Goal: Task Accomplishment & Management: Manage account settings

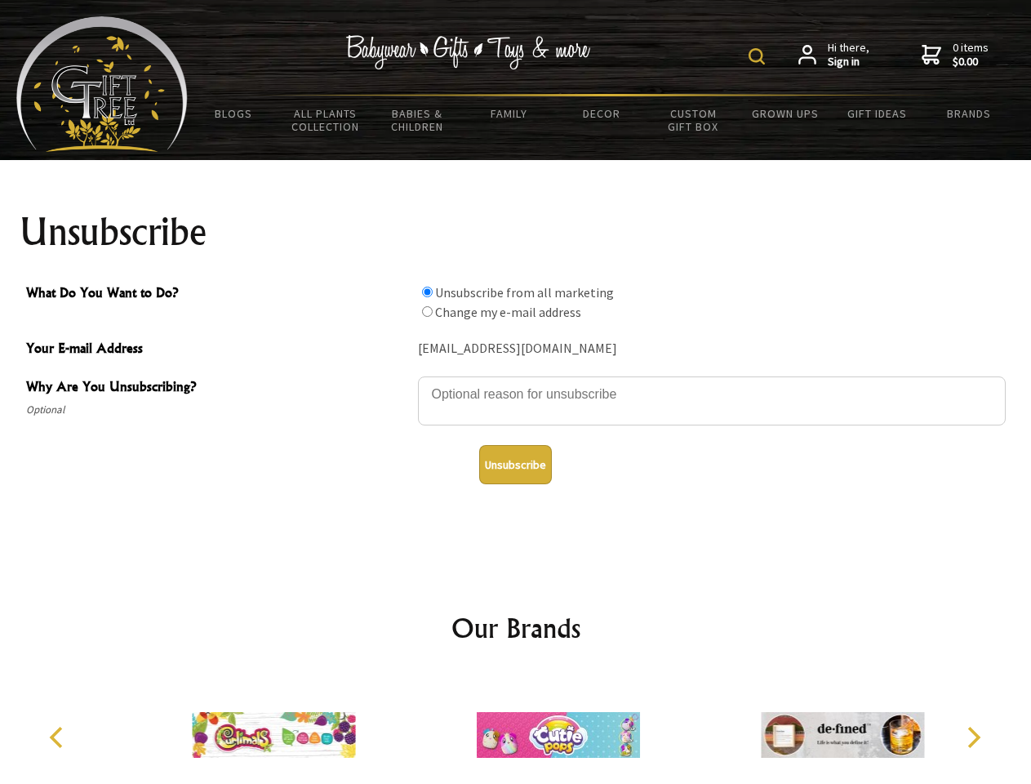
click at [759, 56] on img at bounding box center [757, 56] width 16 height 16
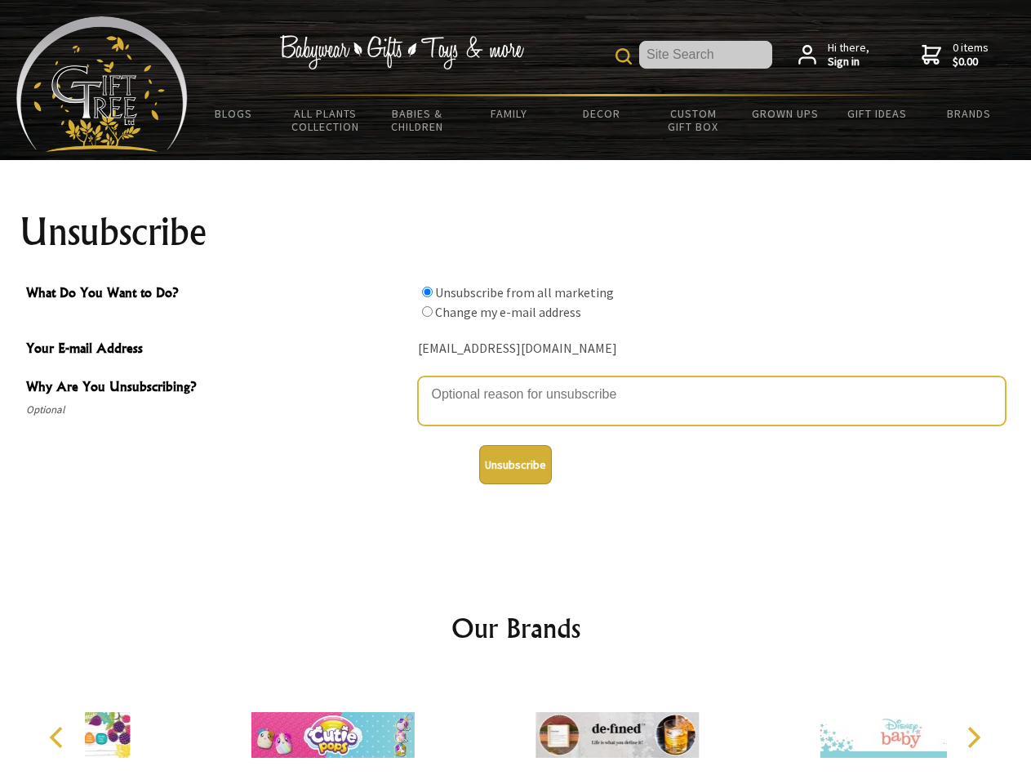
click at [516, 382] on textarea "Why Are You Unsubscribing?" at bounding box center [712, 400] width 588 height 49
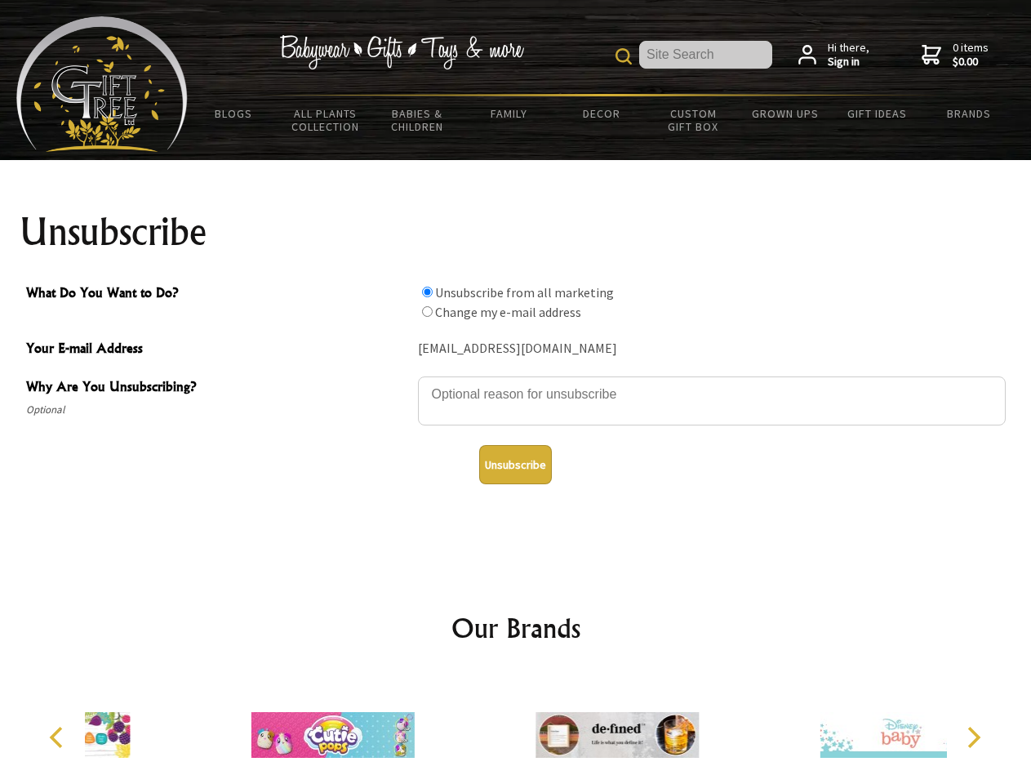
click at [427, 292] on input "What Do You Want to Do?" at bounding box center [427, 292] width 11 height 11
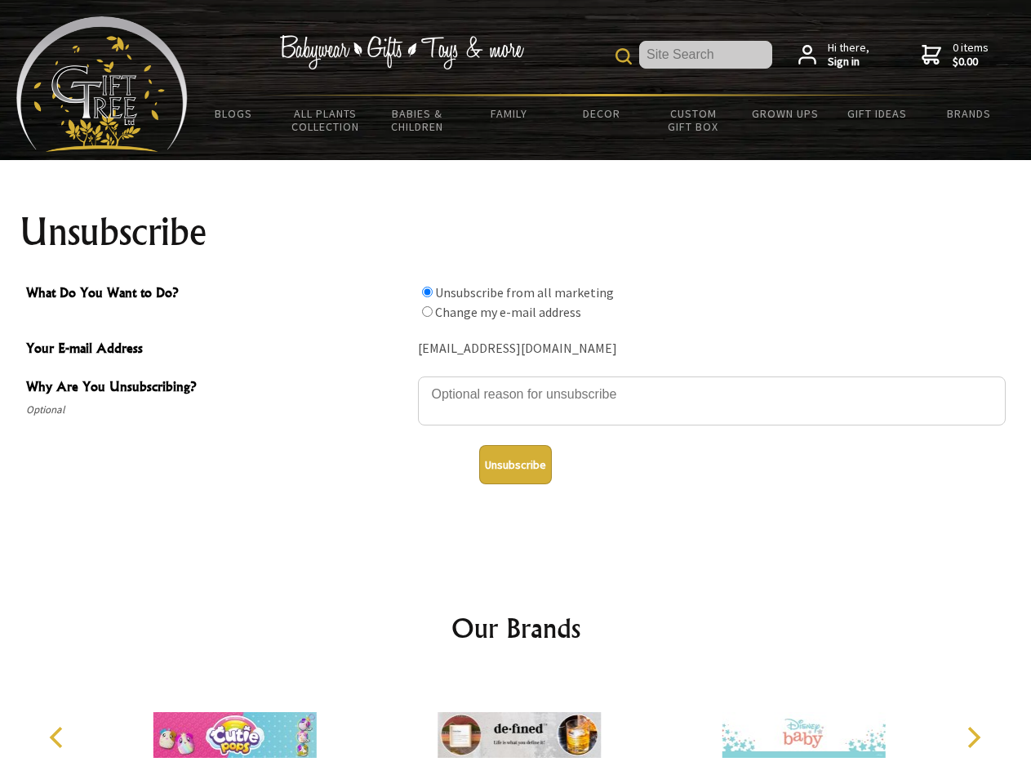
click at [427, 311] on input "What Do You Want to Do?" at bounding box center [427, 311] width 11 height 11
radio input "true"
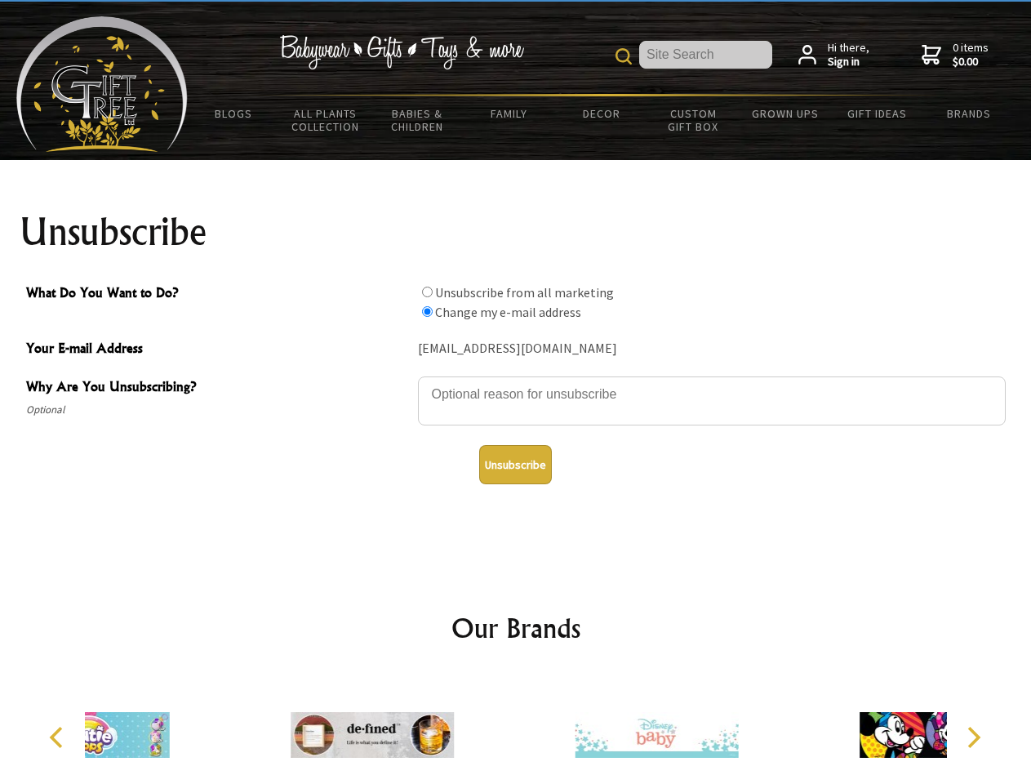
click at [515, 465] on button "Unsubscribe" at bounding box center [515, 464] width 73 height 39
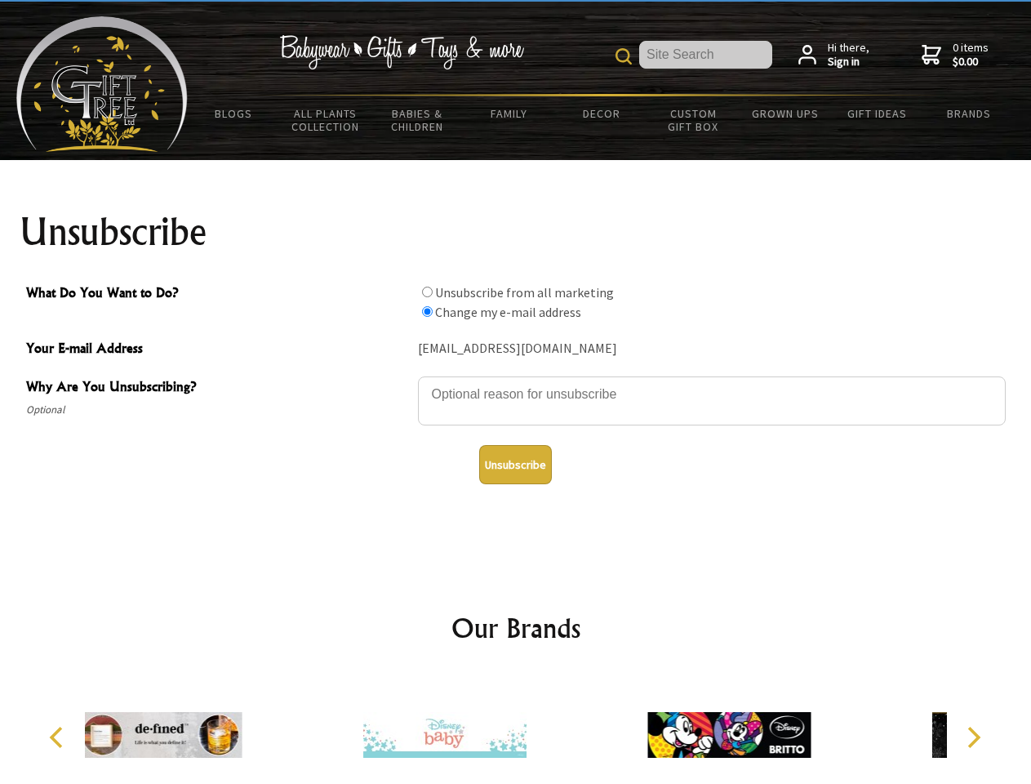
click at [59, 737] on icon "Previous" at bounding box center [57, 737] width 21 height 21
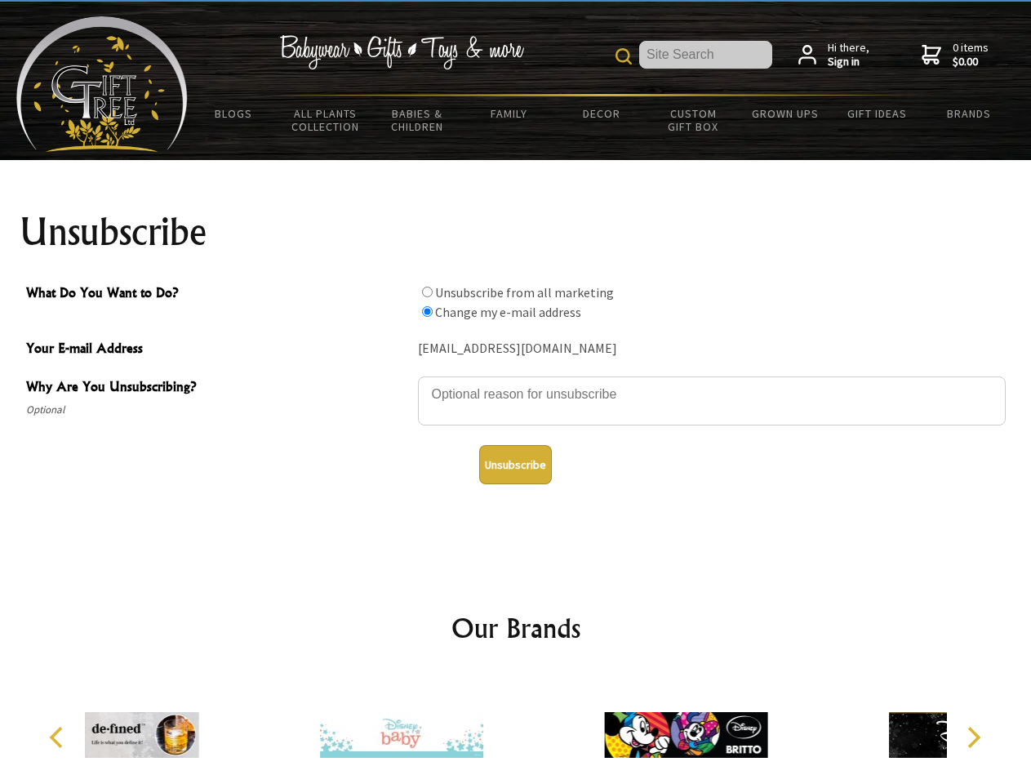
click at [973, 737] on icon "Next" at bounding box center [972, 737] width 21 height 21
